Goal: Task Accomplishment & Management: Use online tool/utility

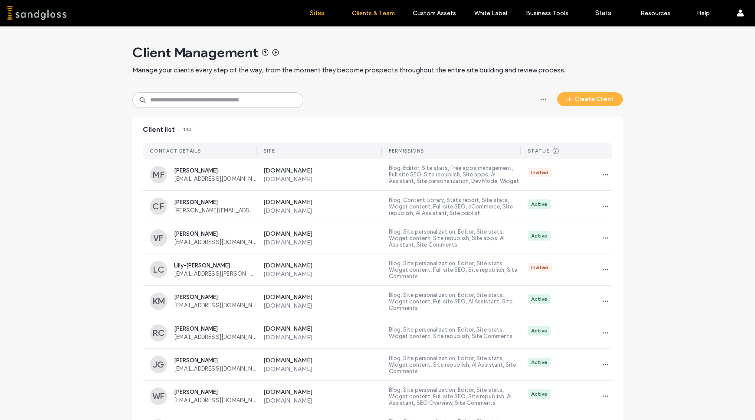
click at [318, 14] on label "Sites" at bounding box center [317, 13] width 15 height 8
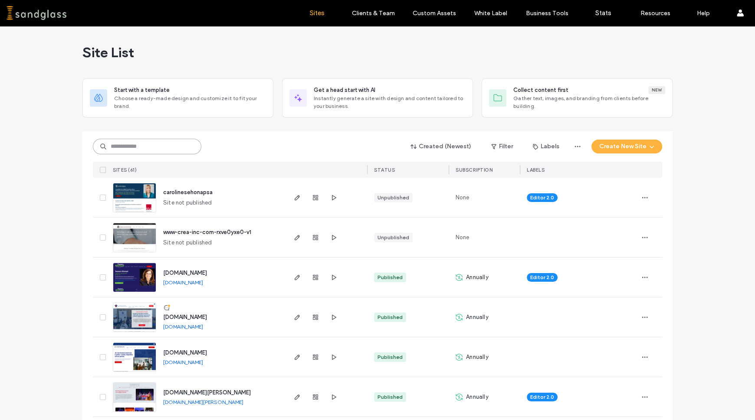
click at [130, 147] on input at bounding box center [147, 147] width 108 height 16
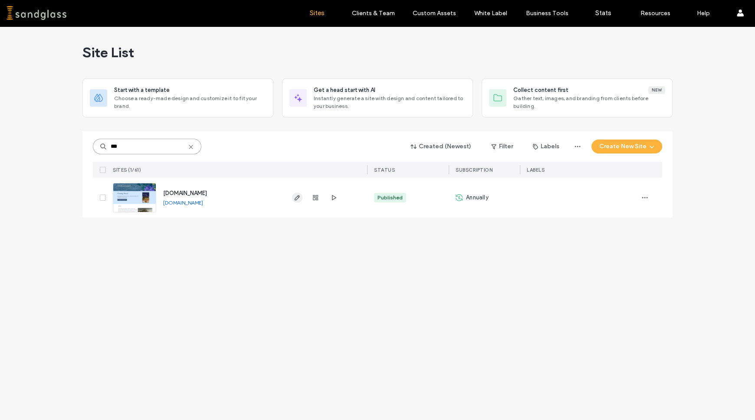
type input "***"
click at [296, 193] on span "button" at bounding box center [297, 198] width 10 height 10
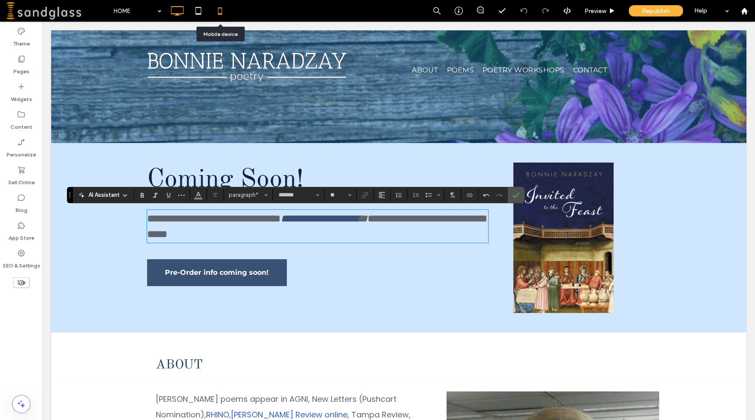
click at [217, 13] on icon at bounding box center [219, 10] width 17 height 17
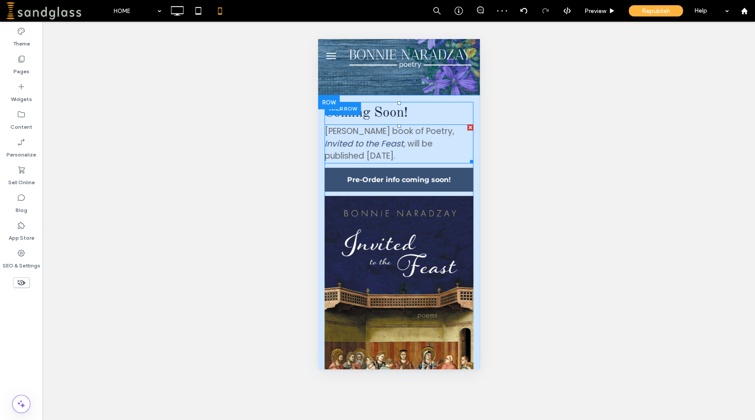
click at [404, 157] on span "will be published [DATE]." at bounding box center [378, 150] width 108 height 24
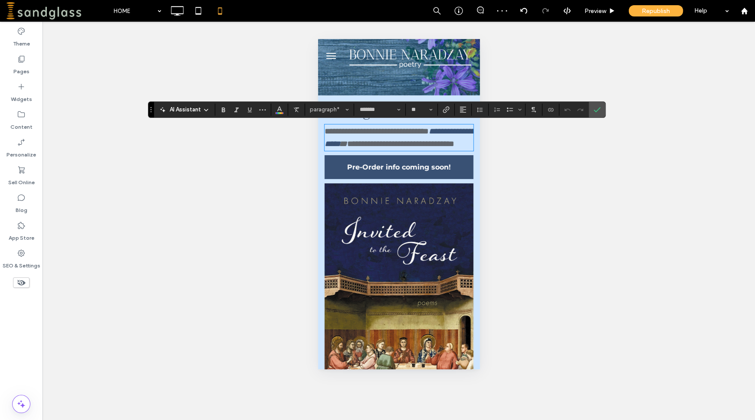
click at [410, 148] on span "**********" at bounding box center [400, 144] width 107 height 8
click at [199, 9] on icon at bounding box center [198, 10] width 17 height 17
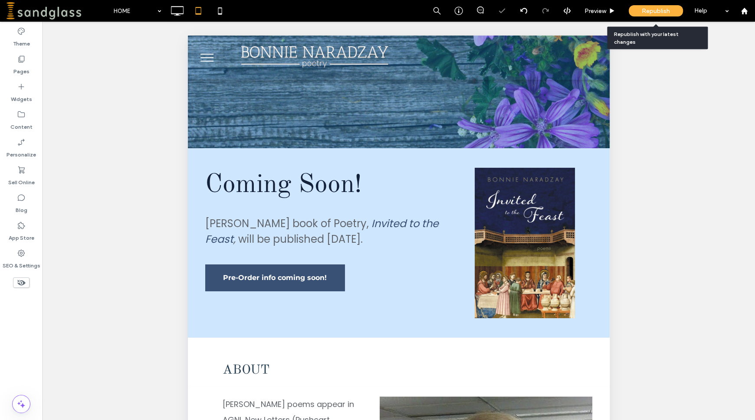
click at [665, 8] on span "Republish" at bounding box center [655, 10] width 28 height 7
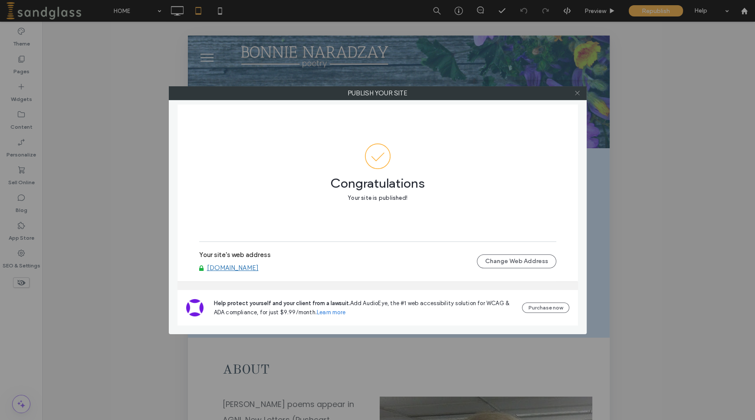
click at [579, 95] on icon at bounding box center [577, 93] width 7 height 7
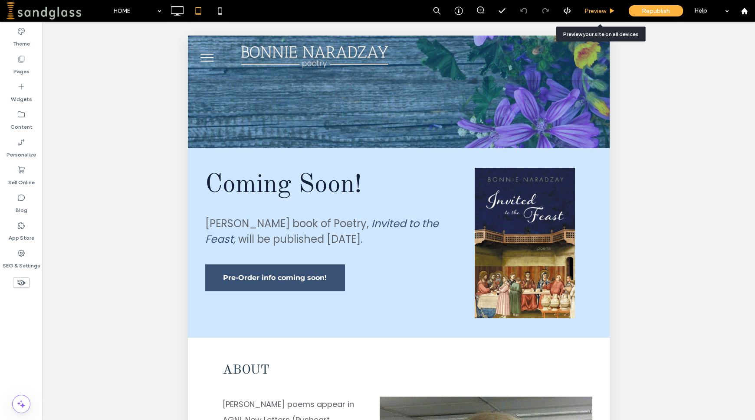
click at [595, 13] on span "Preview" at bounding box center [595, 10] width 22 height 7
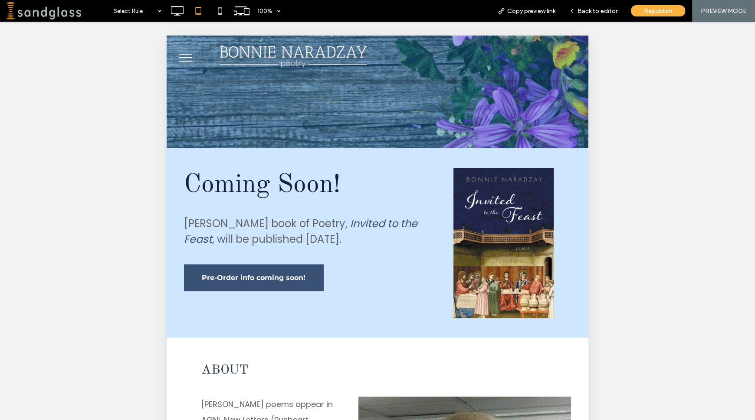
click at [595, 13] on span "Back to editor" at bounding box center [597, 10] width 40 height 7
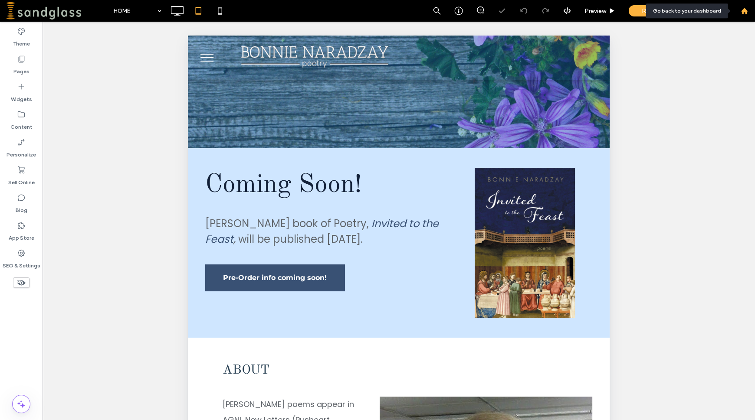
click at [748, 12] on div at bounding box center [743, 10] width 21 height 7
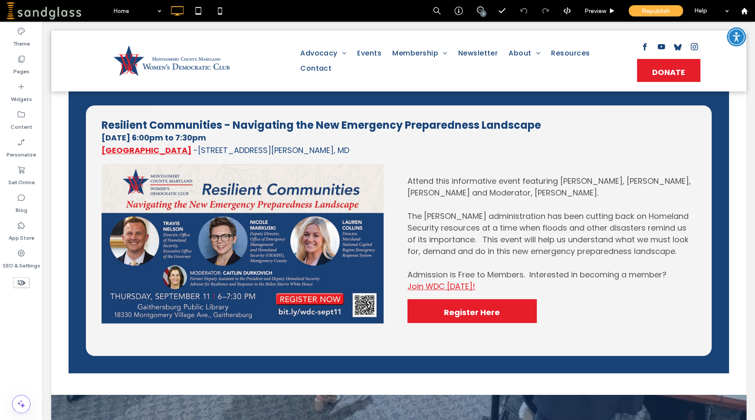
scroll to position [637, 0]
